Goal: Check status

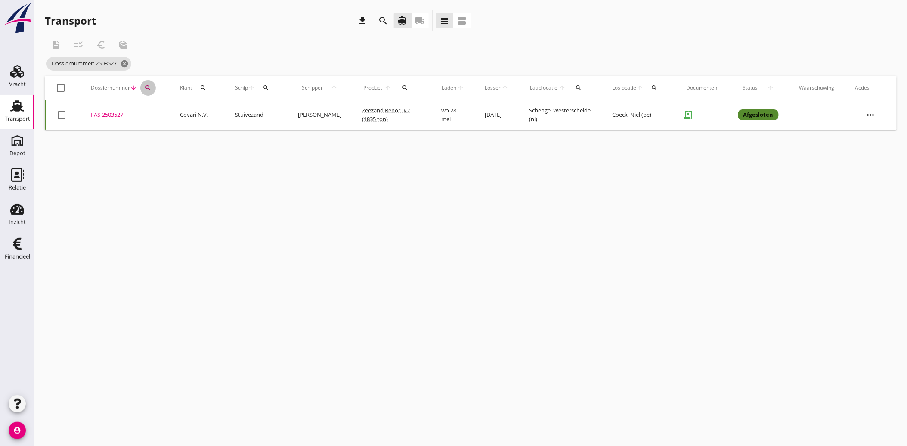
click at [146, 92] on button "search" at bounding box center [147, 87] width 15 height 15
drag, startPoint x: 161, startPoint y: 114, endPoint x: 179, endPoint y: 112, distance: 18.6
click at [179, 112] on input "2503527" at bounding box center [188, 113] width 90 height 14
click at [179, 111] on input "2503527" at bounding box center [188, 113] width 90 height 14
click at [171, 111] on input "2503527" at bounding box center [188, 113] width 90 height 14
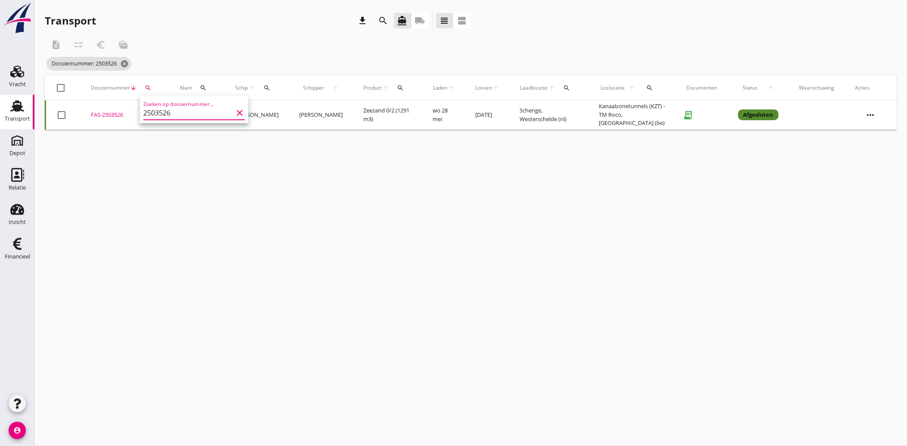
type input "2503526"
click at [100, 113] on div "FAS-2503526" at bounding box center [125, 115] width 68 height 9
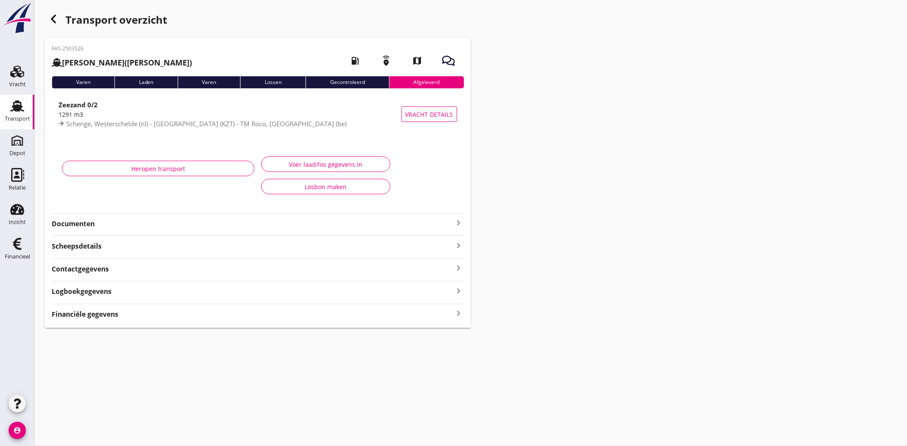
click at [157, 296] on div "Logboekgegevens keyboard_arrow_right" at bounding box center [258, 291] width 412 height 12
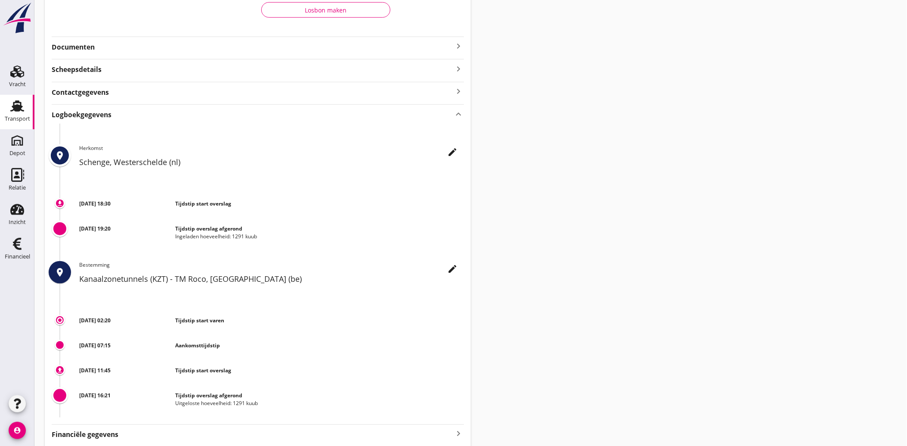
scroll to position [191, 0]
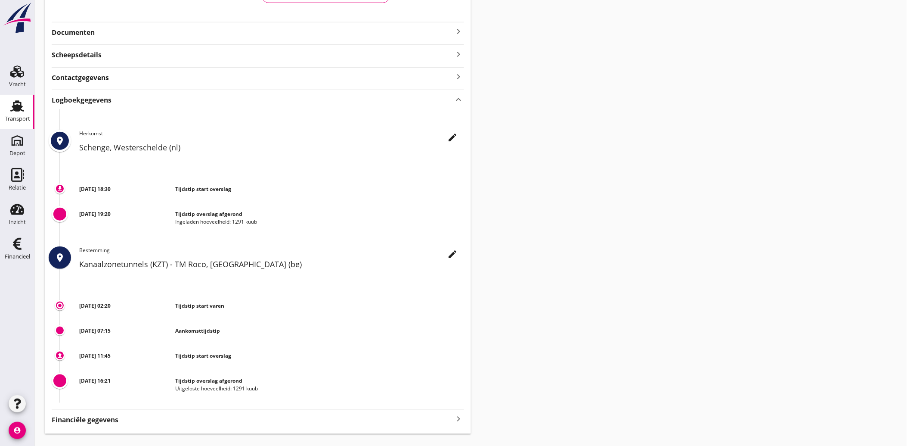
drag, startPoint x: 462, startPoint y: 418, endPoint x: 467, endPoint y: 418, distance: 4.8
click at [462, 418] on icon "keyboard_arrow_right" at bounding box center [459, 419] width 10 height 12
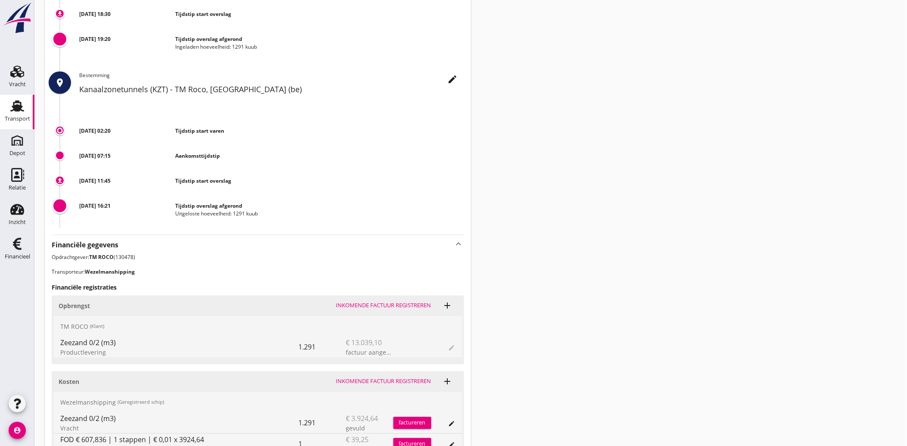
scroll to position [382, 0]
